Goal: Task Accomplishment & Management: Use online tool/utility

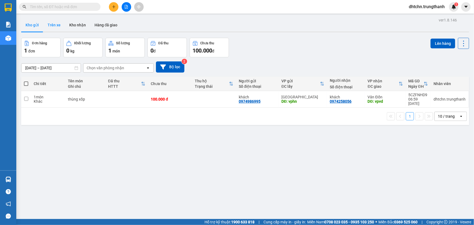
click at [52, 25] on button "Trên xe" at bounding box center [54, 24] width 22 height 13
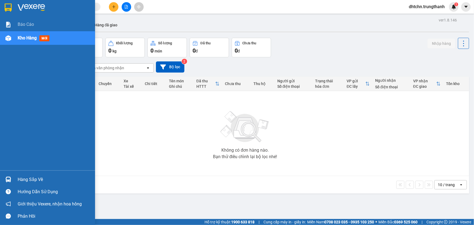
click at [27, 5] on img at bounding box center [31, 8] width 27 height 8
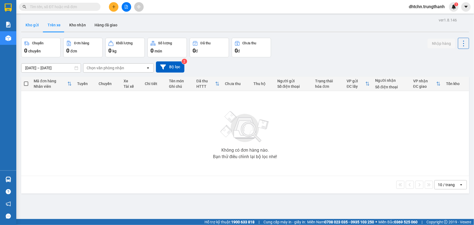
click at [30, 22] on button "Kho gửi" at bounding box center [32, 24] width 22 height 13
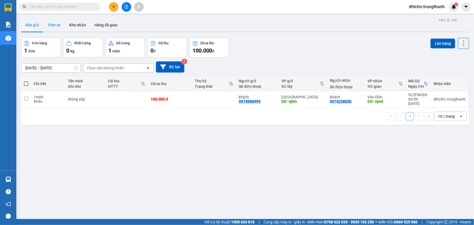
click at [55, 25] on button "Trên xe" at bounding box center [54, 24] width 22 height 13
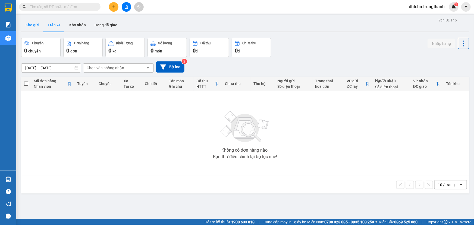
click at [40, 25] on button "Kho gửi" at bounding box center [32, 24] width 22 height 13
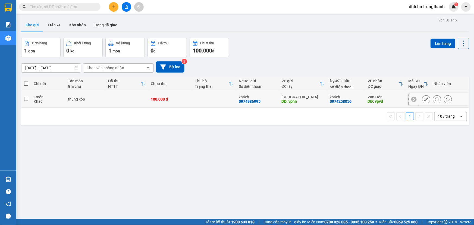
drag, startPoint x: 27, startPoint y: 98, endPoint x: 37, endPoint y: 92, distance: 12.1
click at [27, 98] on input "checkbox" at bounding box center [26, 99] width 4 height 4
checkbox input "true"
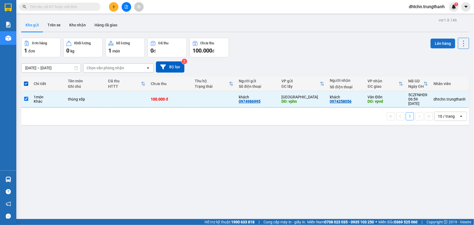
click at [438, 43] on button "Lên hàng" at bounding box center [443, 44] width 25 height 10
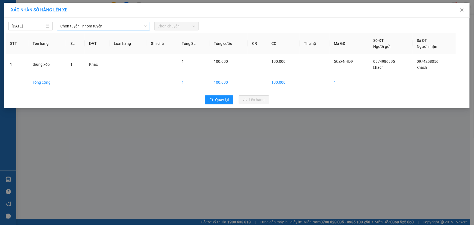
click at [82, 26] on span "Chọn tuyến - nhóm tuyến" at bounding box center [103, 26] width 86 height 8
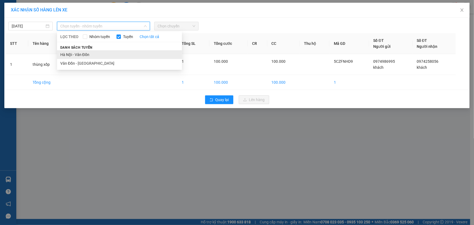
click at [71, 54] on li "Hà Nội - Vân Đồn" at bounding box center [119, 54] width 125 height 9
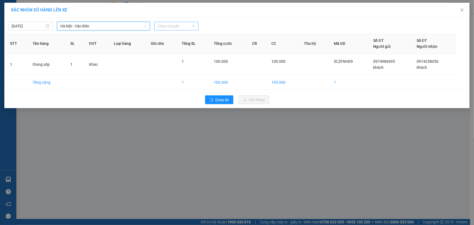
click at [168, 24] on span "Chọn chuyến" at bounding box center [177, 26] width 38 height 8
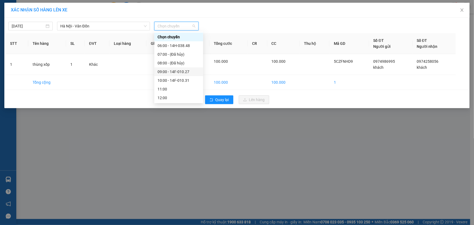
click at [178, 71] on div "09:00 - 14F-010.27" at bounding box center [179, 72] width 42 height 6
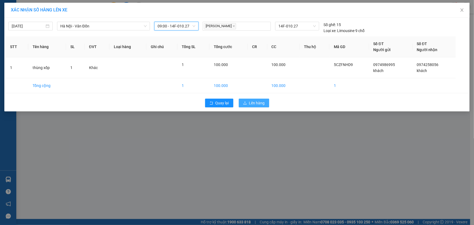
click at [258, 101] on span "Lên hàng" at bounding box center [257, 103] width 16 height 6
